Goal: Navigation & Orientation: Understand site structure

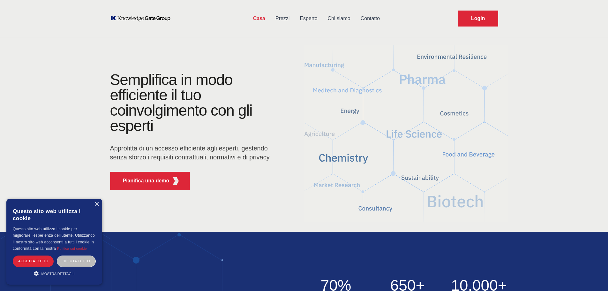
click at [291, 22] on link "Prezzi" at bounding box center [282, 18] width 24 height 17
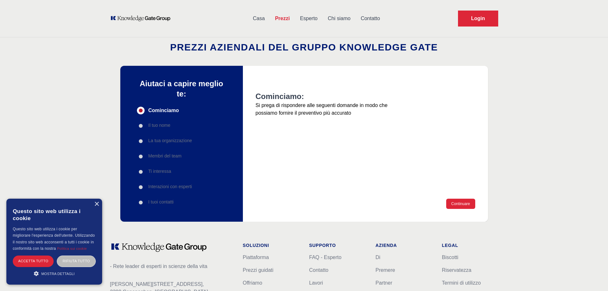
click at [314, 22] on link "Esperto" at bounding box center [309, 18] width 28 height 17
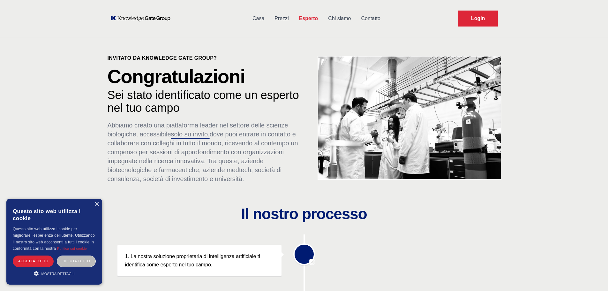
click at [345, 22] on link "Chi siamo" at bounding box center [339, 18] width 33 height 17
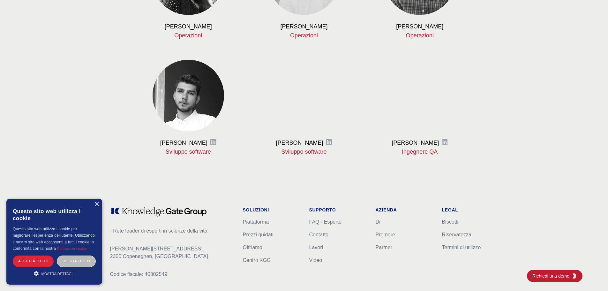
scroll to position [789, 0]
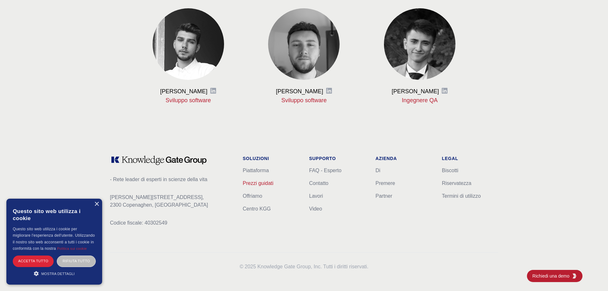
click at [259, 183] on font "Prezzi guidati" at bounding box center [258, 182] width 31 height 5
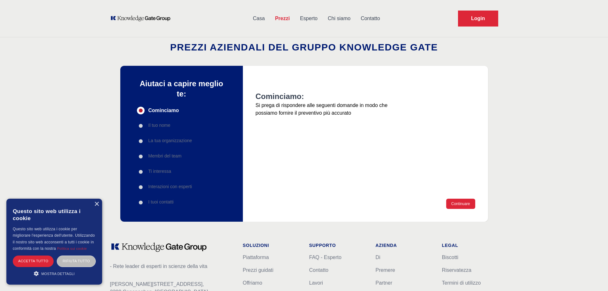
click at [167, 143] on p "La tua organizzazione" at bounding box center [170, 140] width 44 height 6
click at [152, 123] on font "Il tuo nome" at bounding box center [159, 124] width 22 height 5
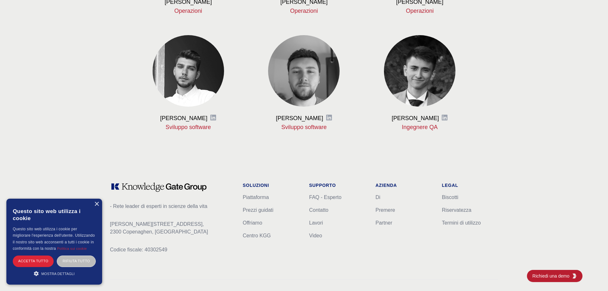
scroll to position [789, 0]
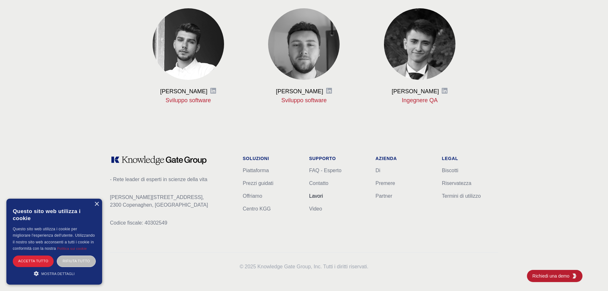
click at [314, 196] on font "Lavori" at bounding box center [316, 195] width 14 height 5
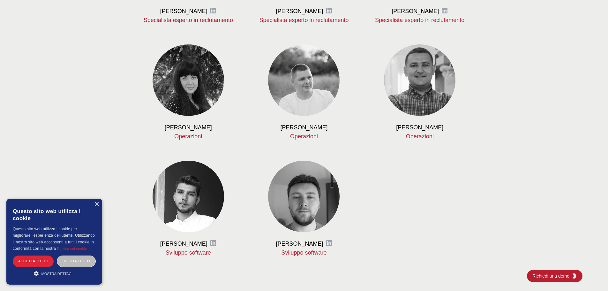
scroll to position [789, 0]
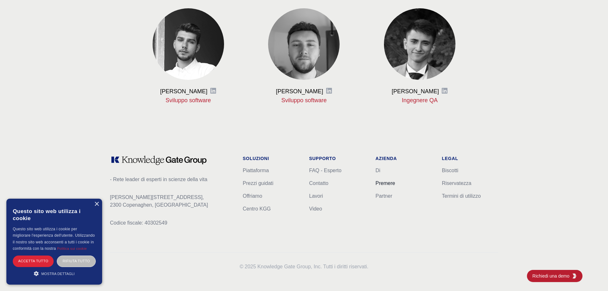
click at [381, 184] on font "Premere" at bounding box center [384, 182] width 19 height 5
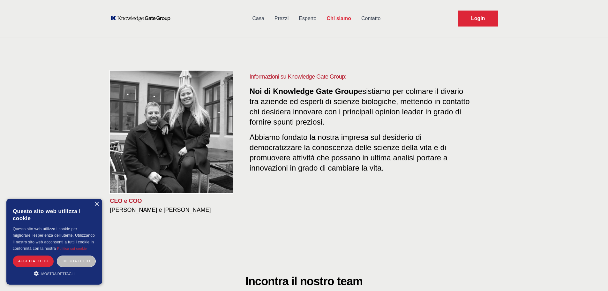
click at [360, 14] on link "Contatto" at bounding box center [370, 18] width 29 height 17
